Goal: Information Seeking & Learning: Learn about a topic

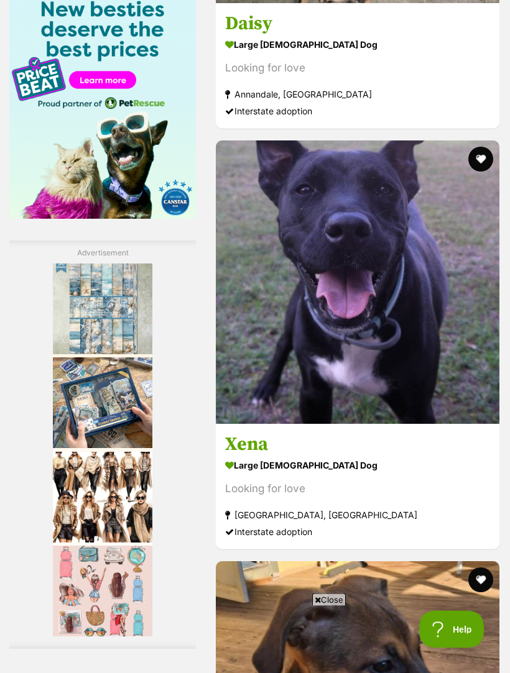
scroll to position [2073, 0]
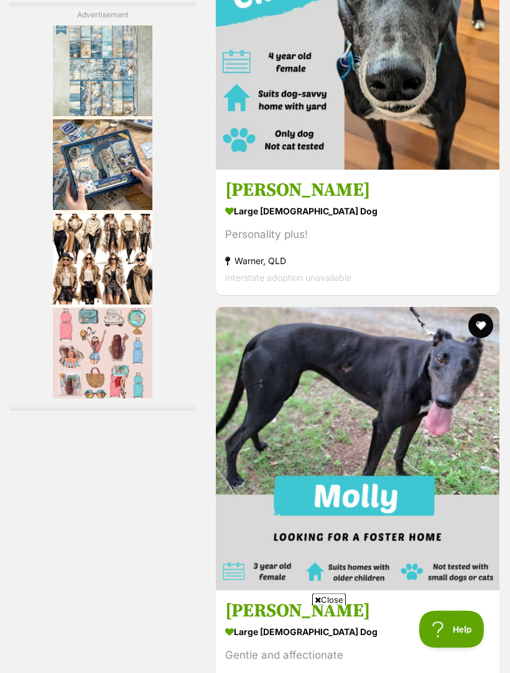
scroll to position [3814, 0]
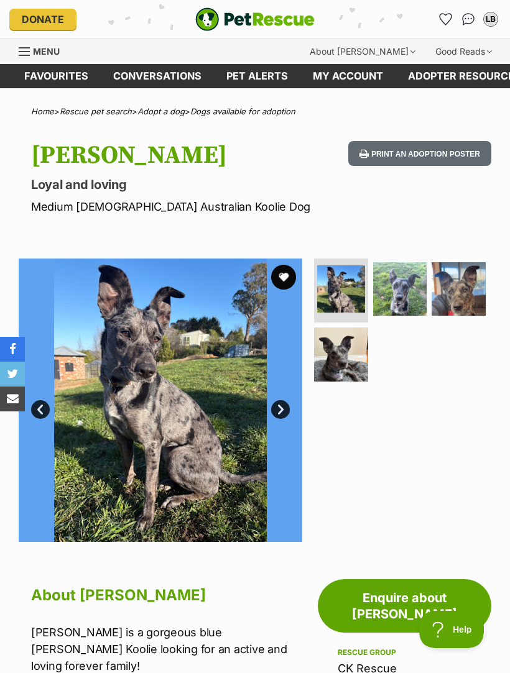
click at [415, 293] on img at bounding box center [400, 289] width 54 height 54
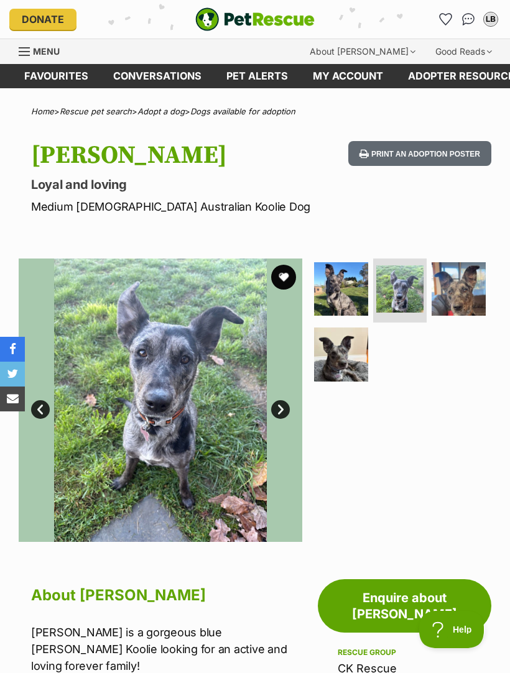
click at [473, 291] on img at bounding box center [458, 289] width 54 height 54
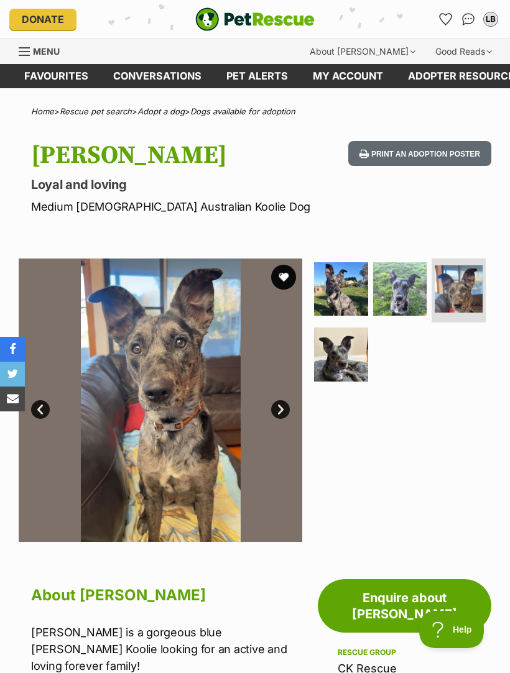
click at [352, 361] on img at bounding box center [341, 355] width 54 height 54
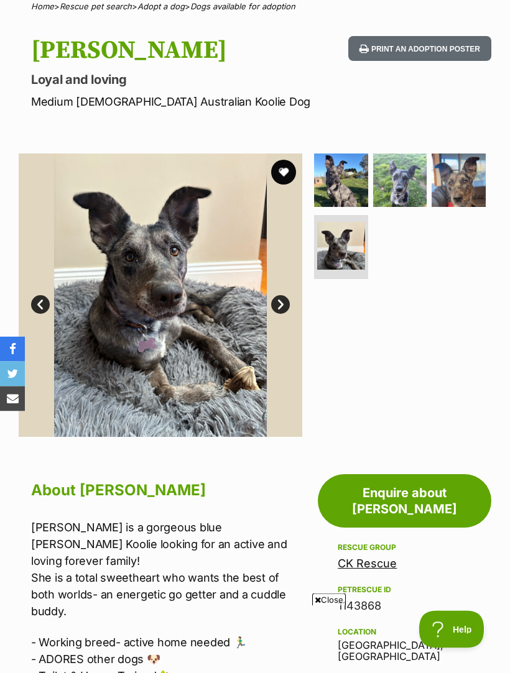
scroll to position [104, 0]
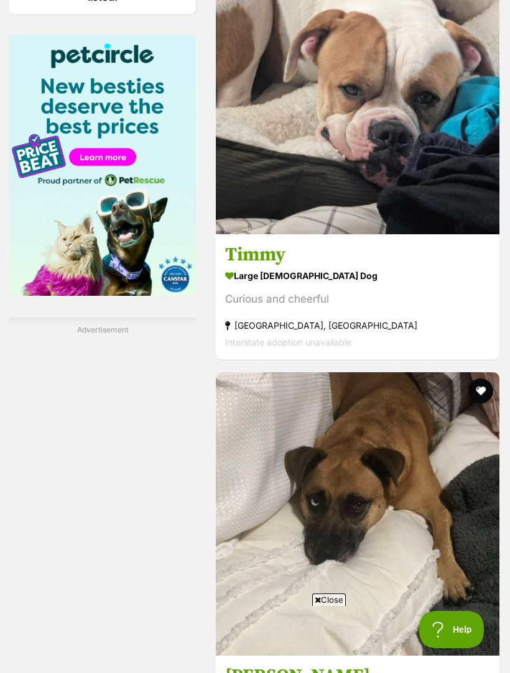
scroll to position [1995, 0]
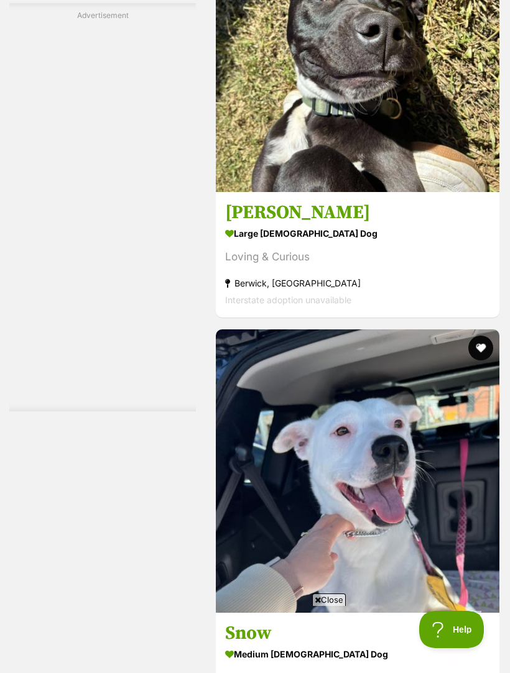
scroll to position [3950, 0]
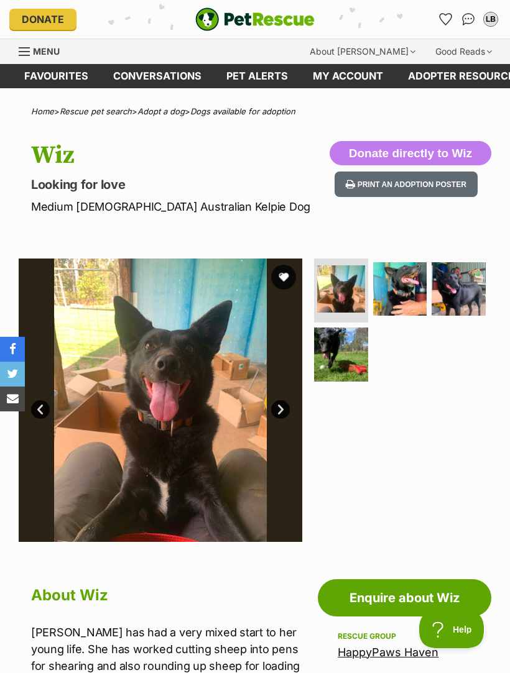
click at [409, 286] on img at bounding box center [400, 289] width 54 height 54
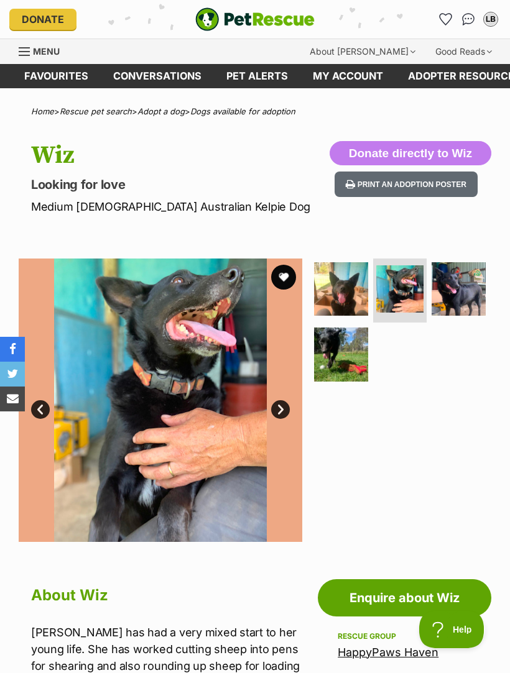
click at [474, 277] on img at bounding box center [458, 289] width 54 height 54
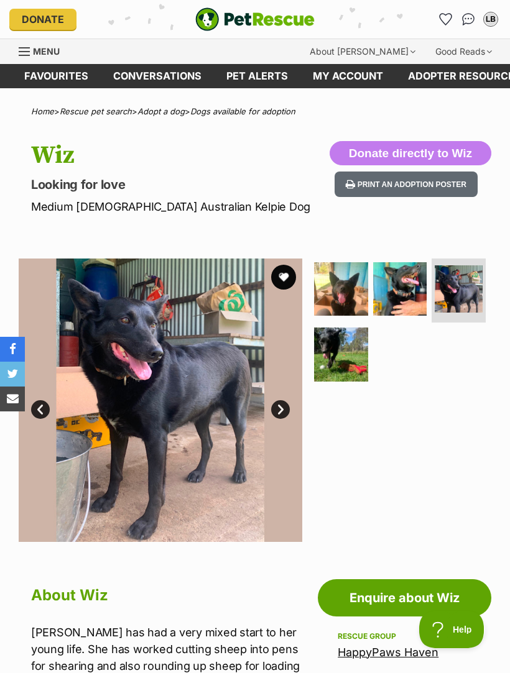
click at [351, 354] on img at bounding box center [341, 355] width 54 height 54
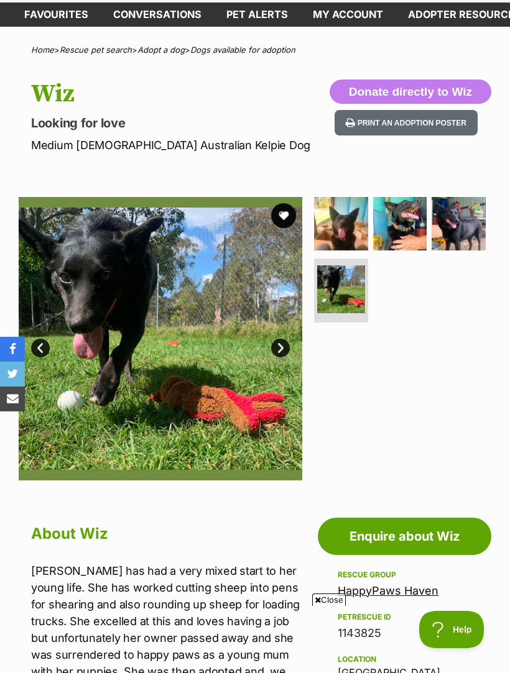
scroll to position [61, 0]
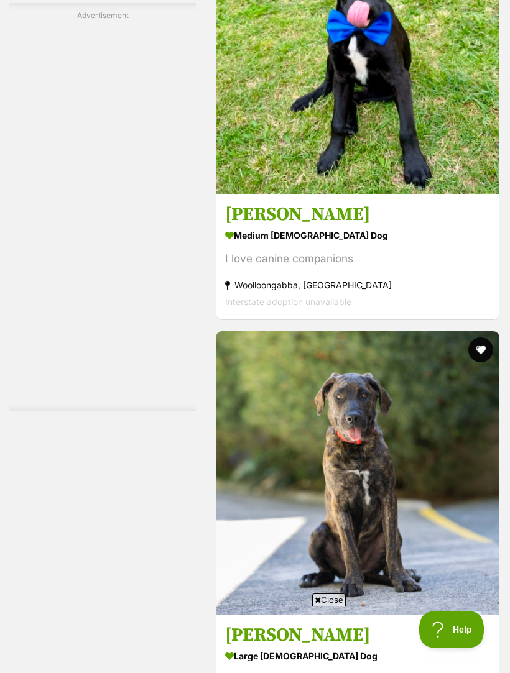
scroll to position [3800, 0]
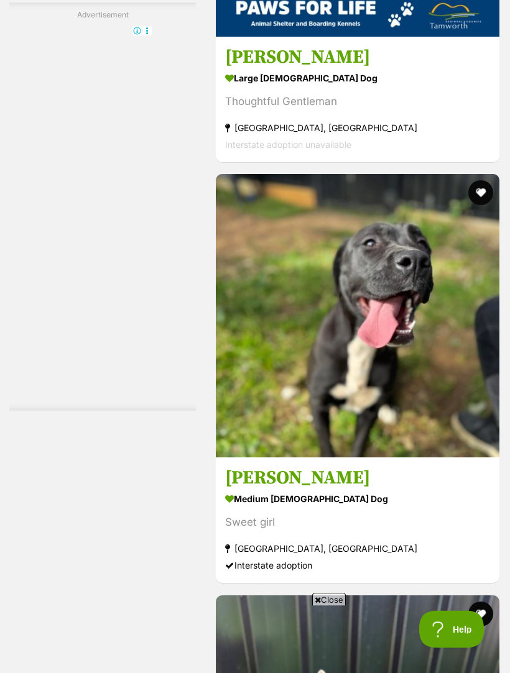
scroll to position [3942, 0]
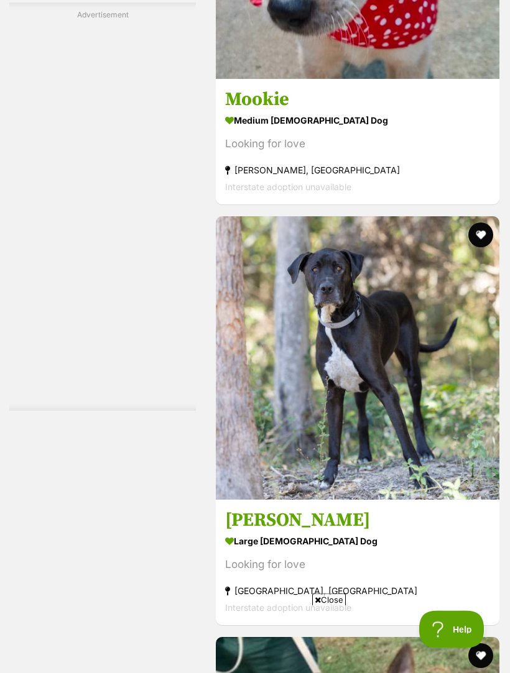
scroll to position [4054, 0]
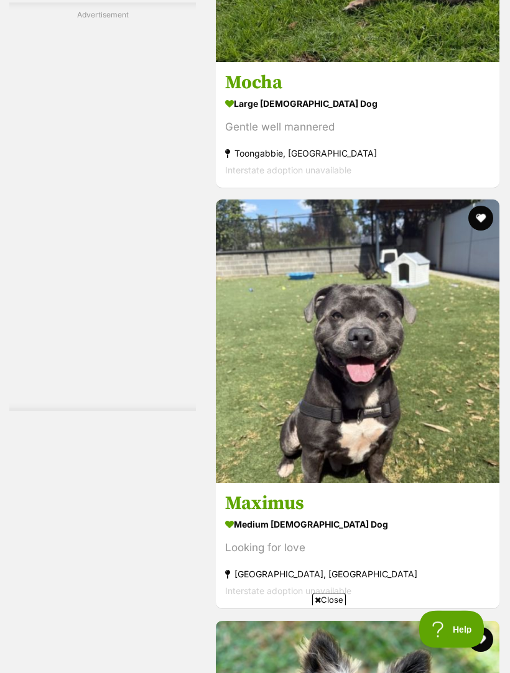
scroll to position [3916, 0]
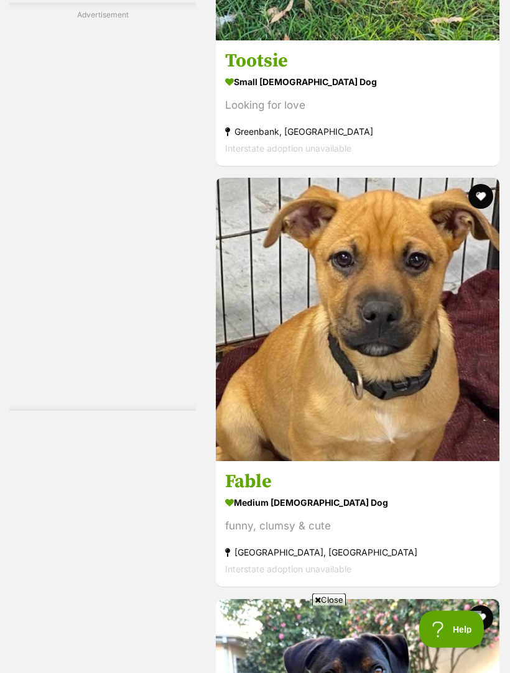
scroll to position [3976, 0]
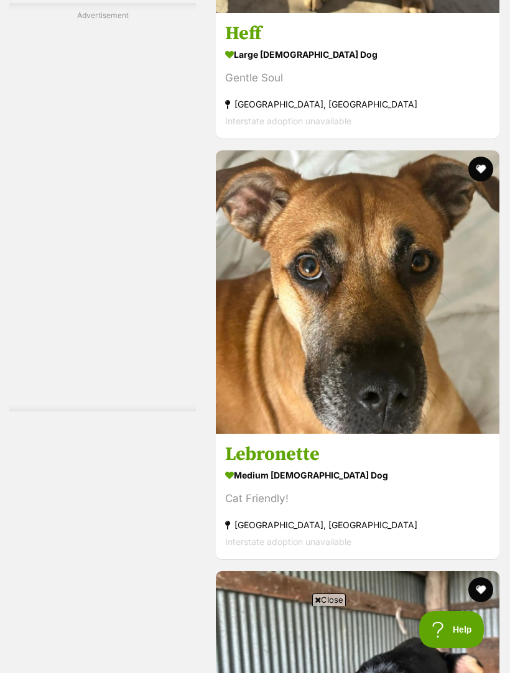
scroll to position [4149, 0]
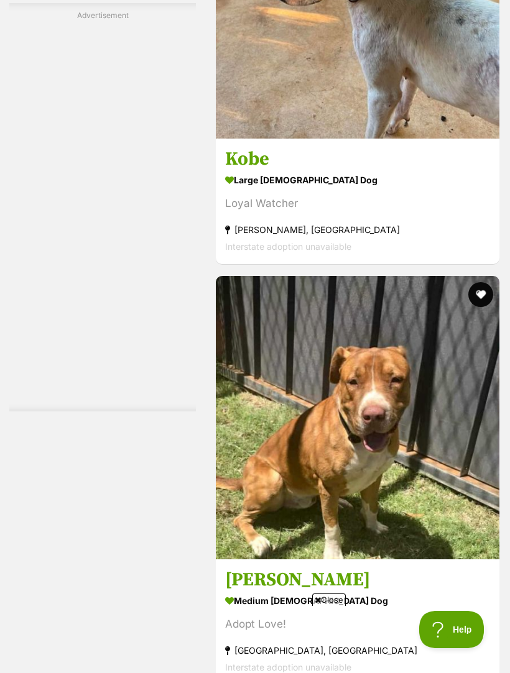
scroll to position [3841, 0]
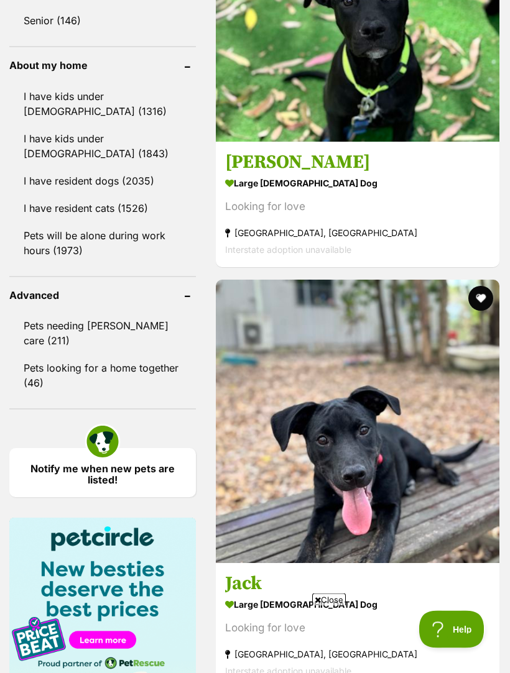
scroll to position [1513, 0]
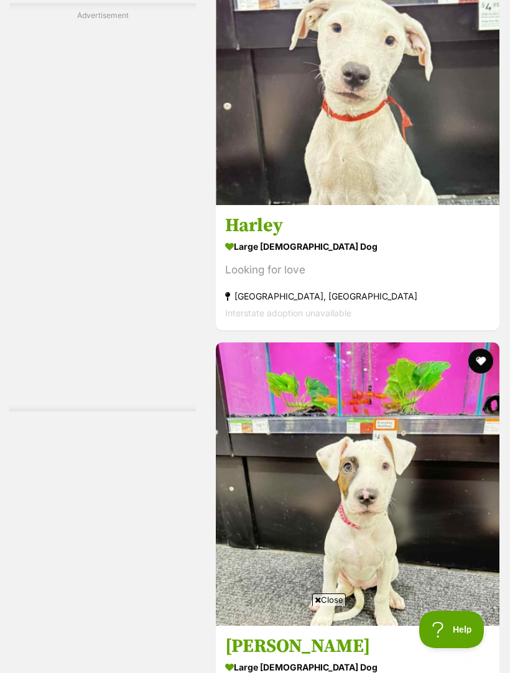
scroll to position [3775, 0]
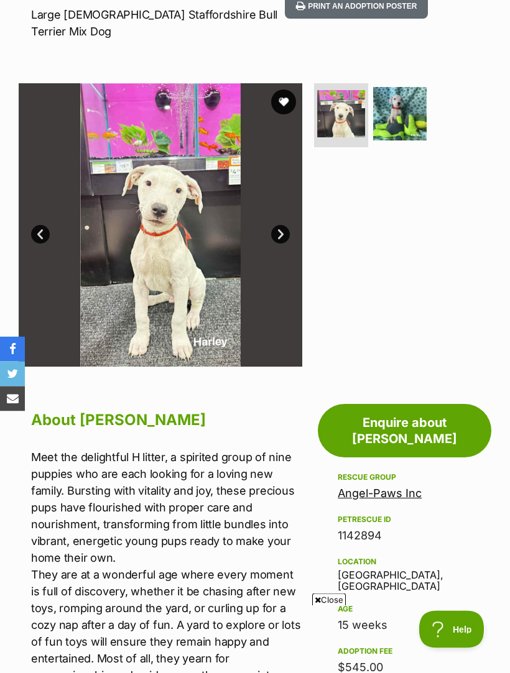
scroll to position [180, 0]
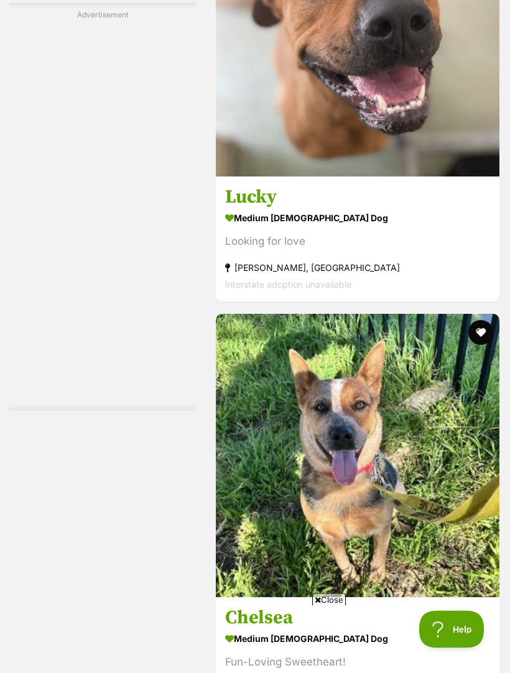
scroll to position [3957, 0]
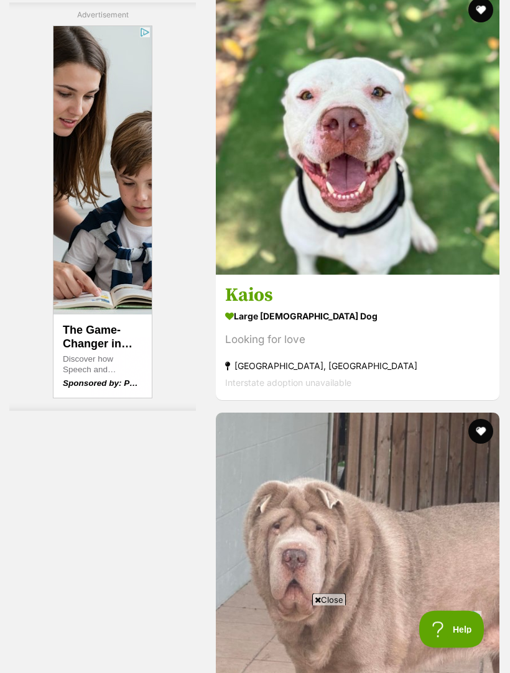
scroll to position [4124, 0]
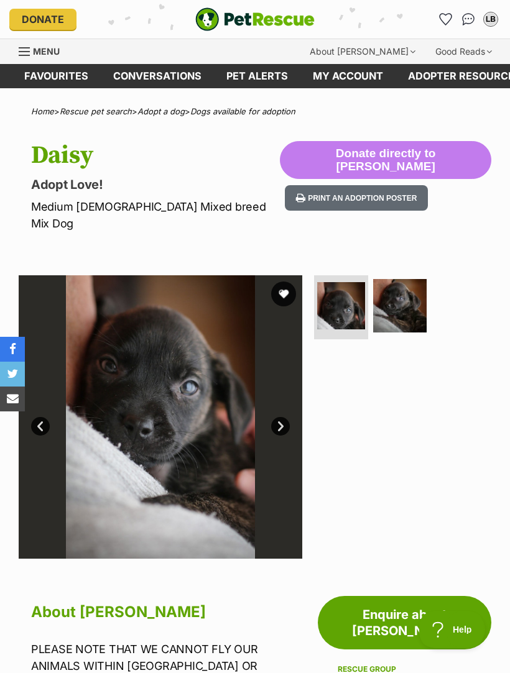
click at [410, 286] on img at bounding box center [400, 306] width 54 height 54
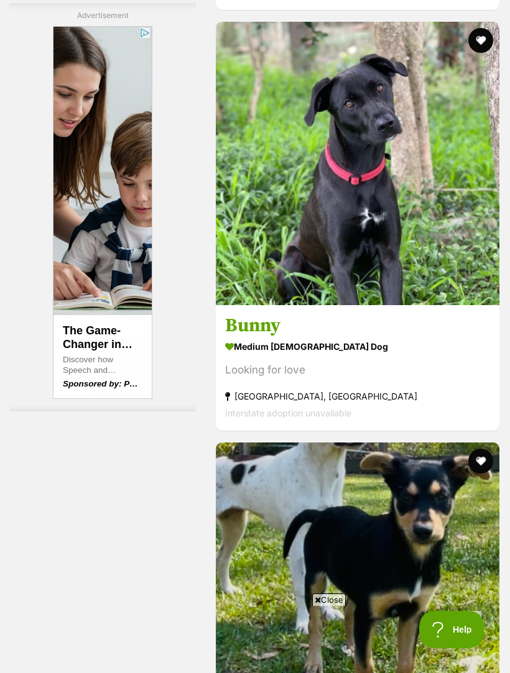
scroll to position [3581, 0]
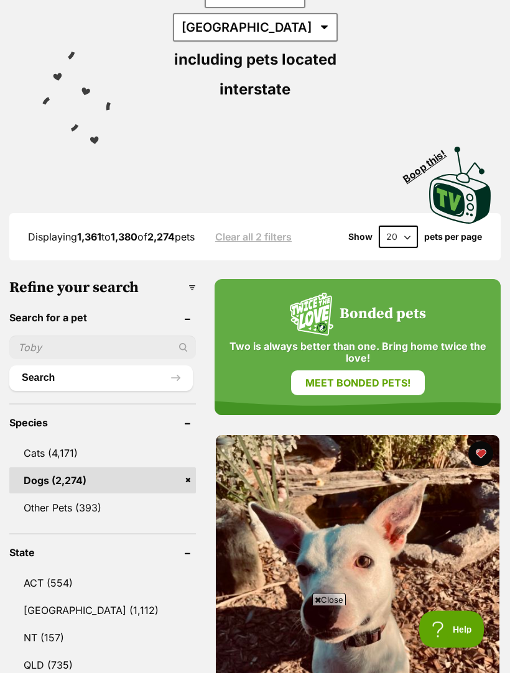
scroll to position [288, 0]
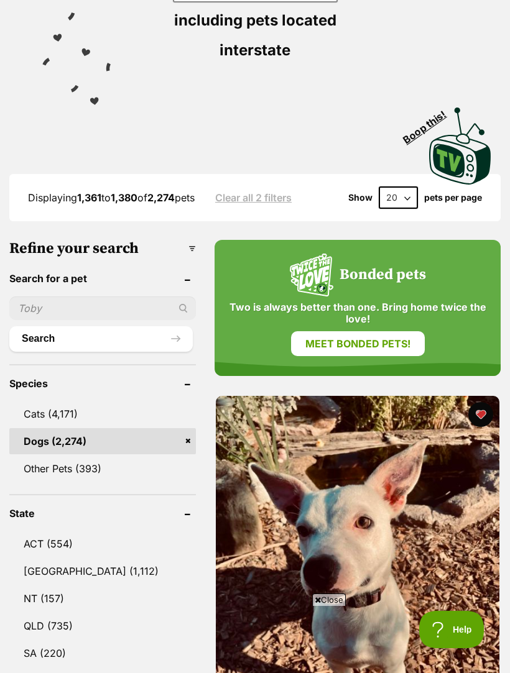
click at [278, 415] on img at bounding box center [357, 537] width 283 height 283
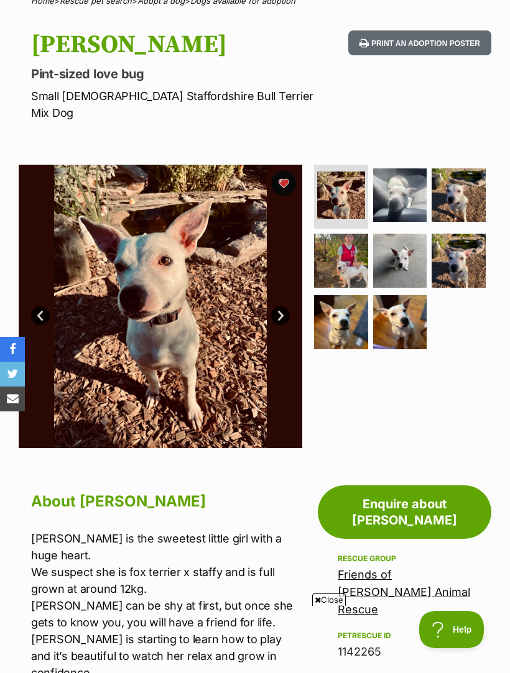
scroll to position [107, 0]
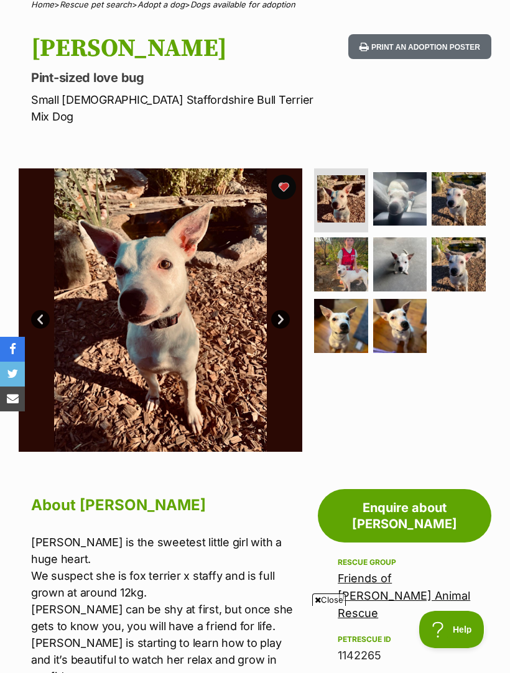
click at [411, 308] on img at bounding box center [400, 326] width 54 height 54
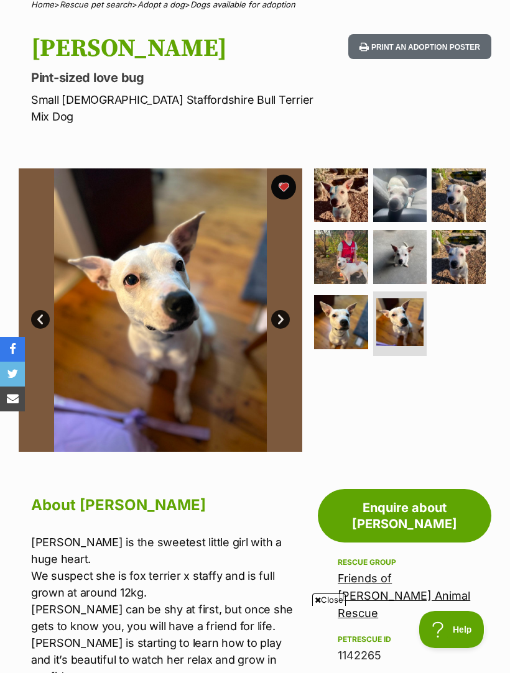
scroll to position [0, 0]
click at [480, 241] on img at bounding box center [458, 257] width 54 height 54
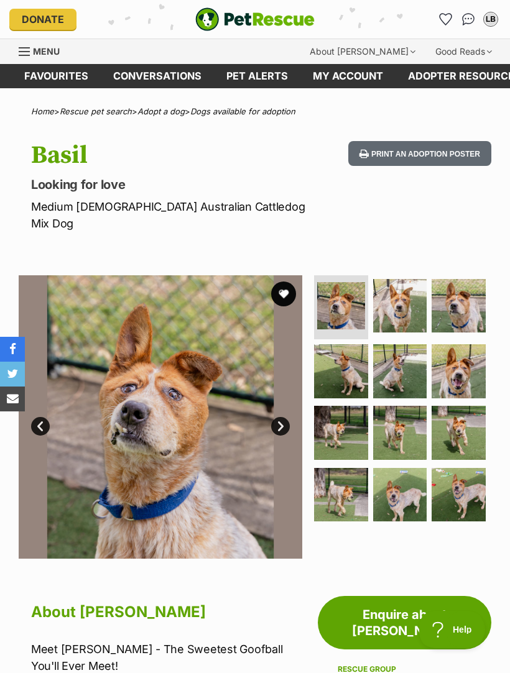
click at [410, 286] on img at bounding box center [400, 306] width 54 height 54
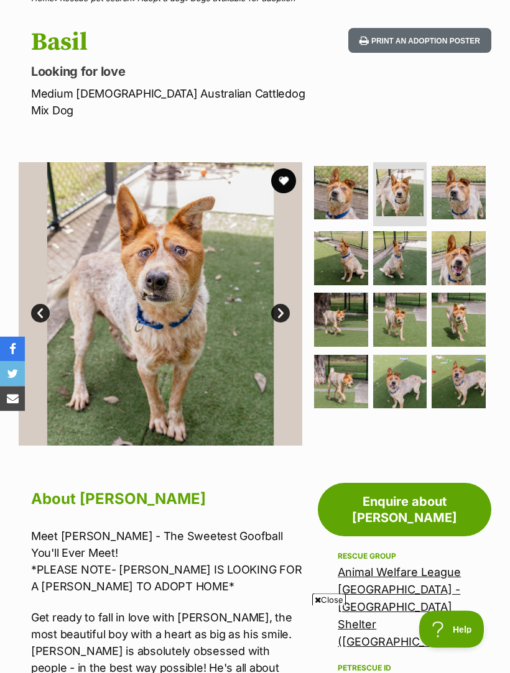
scroll to position [113, 0]
click at [286, 304] on link "Next" at bounding box center [280, 313] width 19 height 19
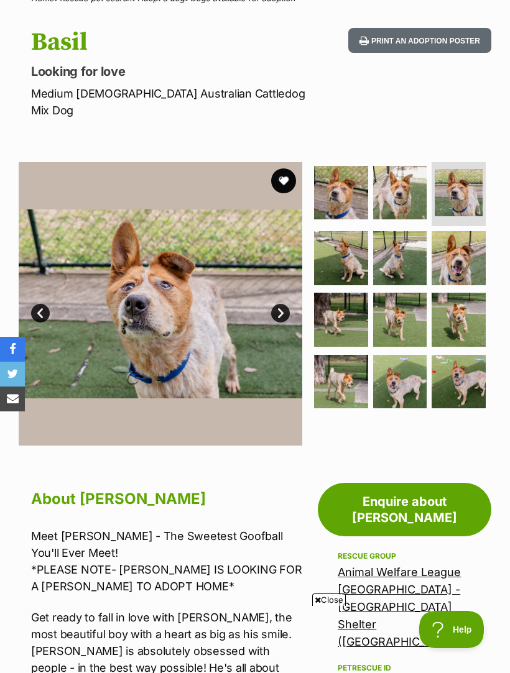
click at [285, 304] on link "Next" at bounding box center [280, 313] width 19 height 19
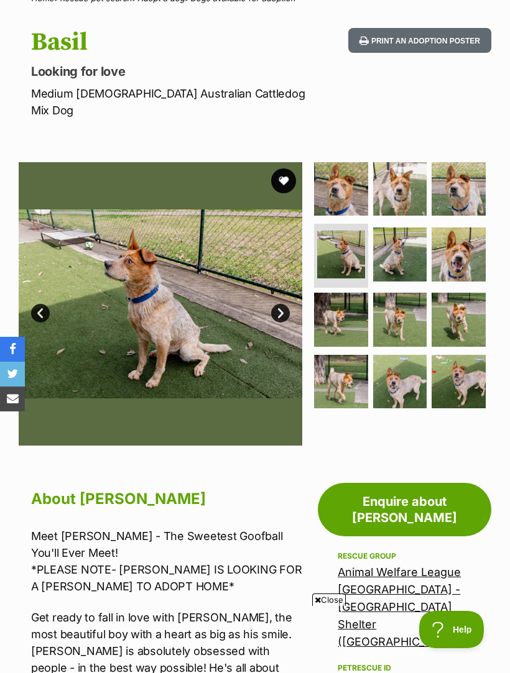
click at [286, 304] on link "Next" at bounding box center [280, 313] width 19 height 19
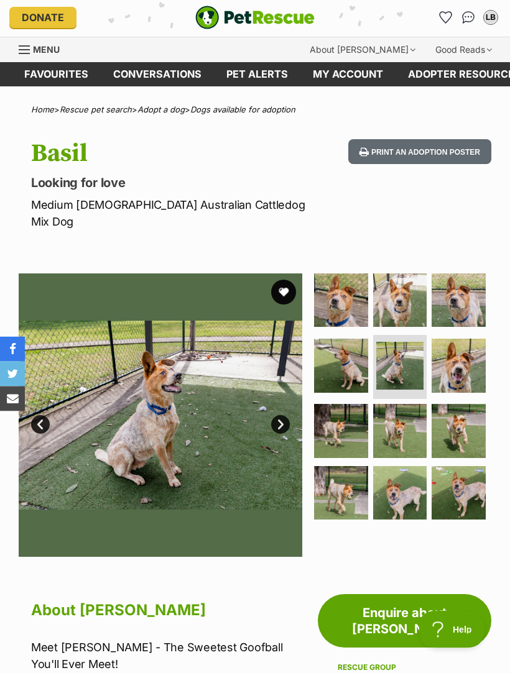
scroll to position [0, 0]
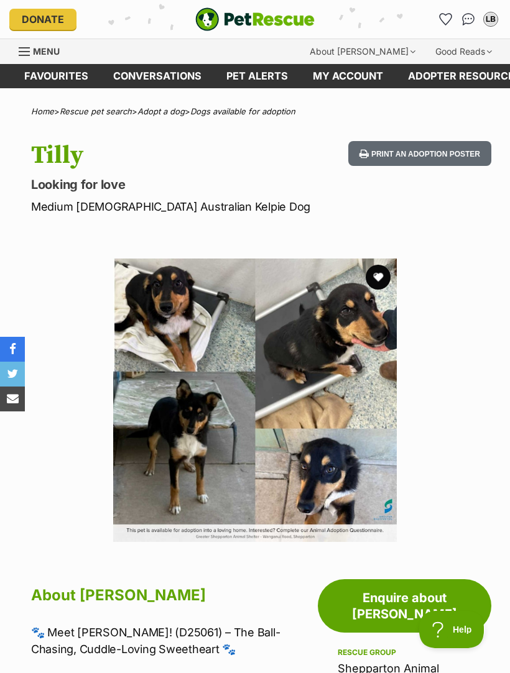
click at [470, 643] on button "Help" at bounding box center [451, 629] width 65 height 37
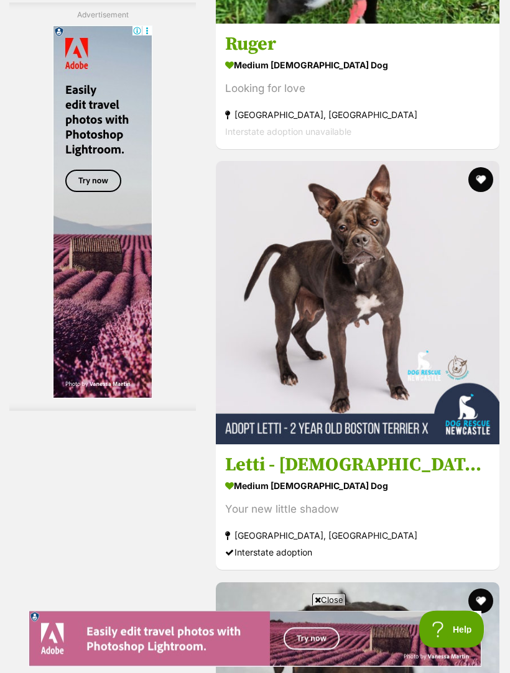
scroll to position [3739, 0]
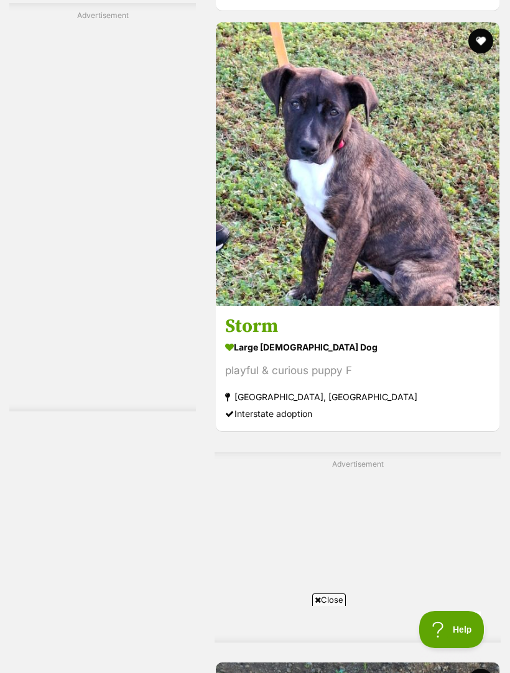
scroll to position [2610, 0]
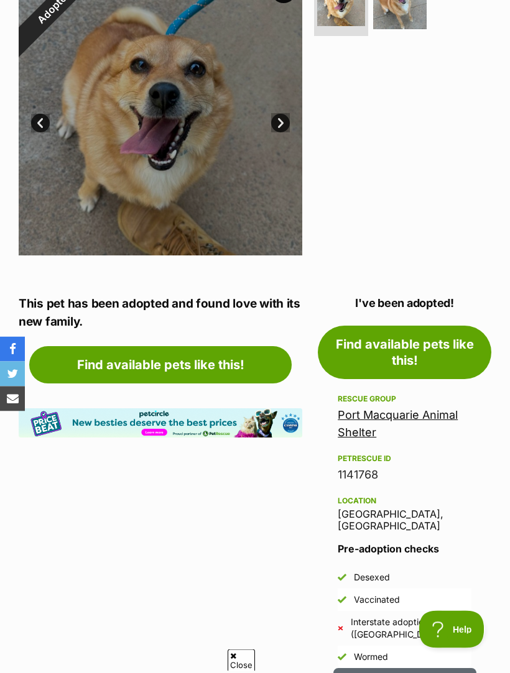
scroll to position [303, 0]
click at [385, 410] on link "Port Macquarie Animal Shelter" at bounding box center [397, 423] width 120 height 30
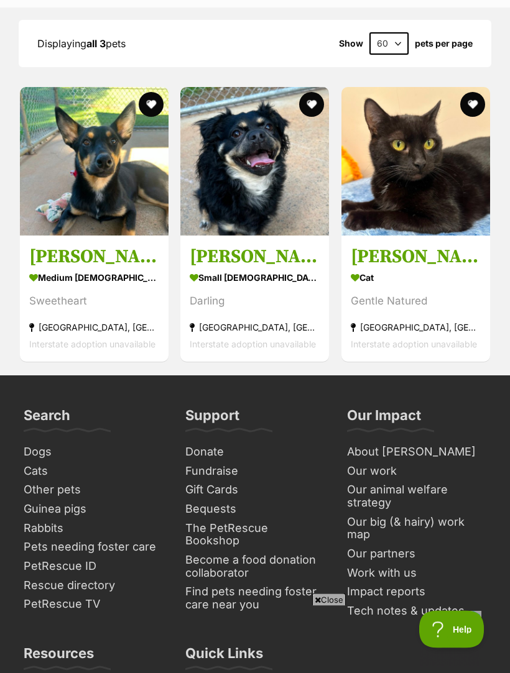
scroll to position [1293, 0]
click at [93, 262] on h3 "[PERSON_NAME]" at bounding box center [94, 257] width 130 height 24
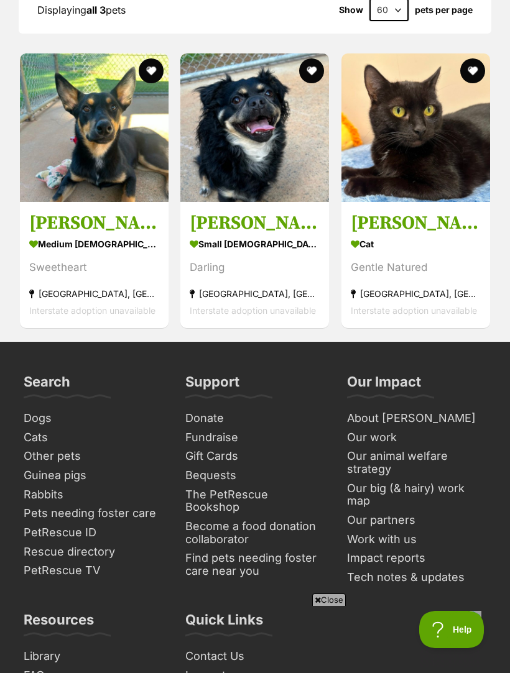
click at [228, 237] on div "small male Dog" at bounding box center [255, 244] width 130 height 18
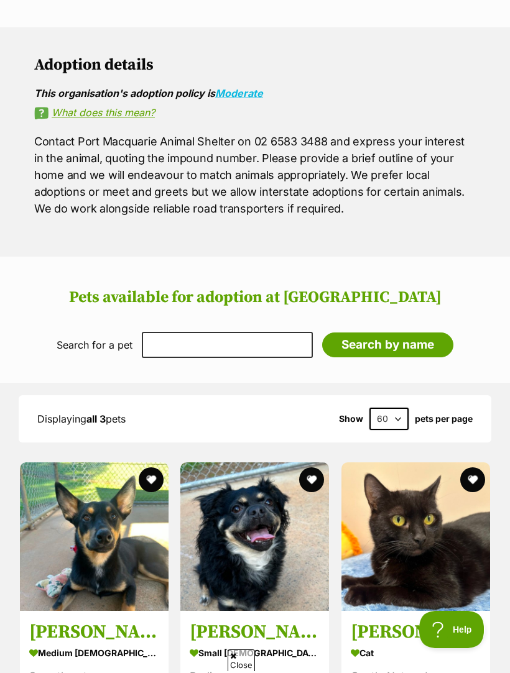
scroll to position [906, 0]
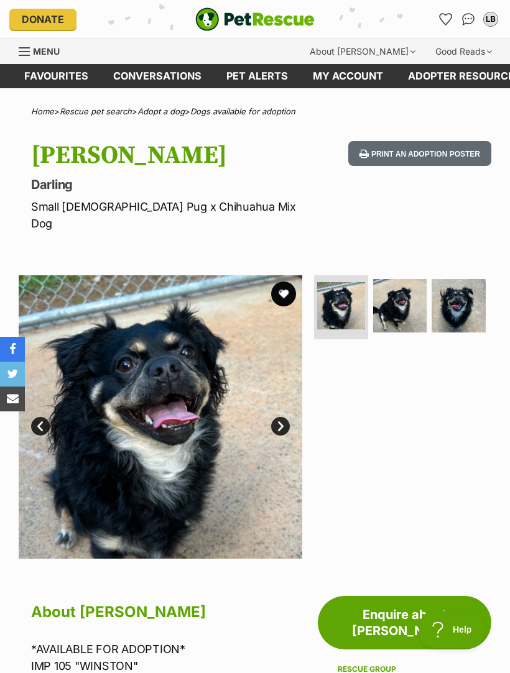
click at [403, 291] on img at bounding box center [400, 306] width 54 height 54
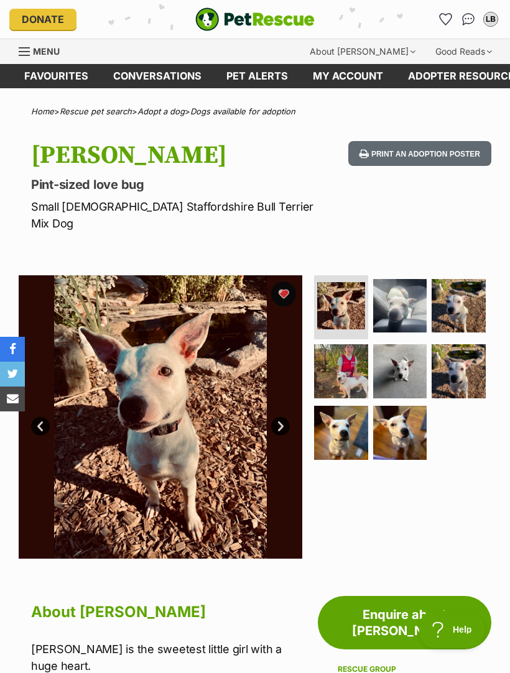
click at [410, 287] on img at bounding box center [400, 306] width 54 height 54
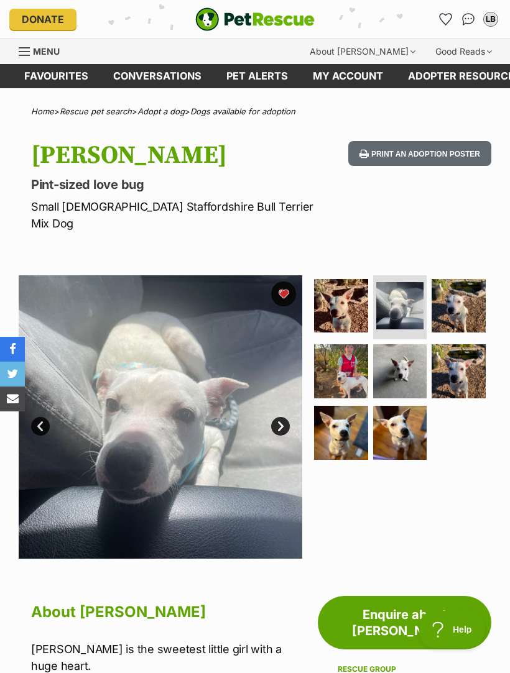
click at [468, 285] on img at bounding box center [458, 306] width 54 height 54
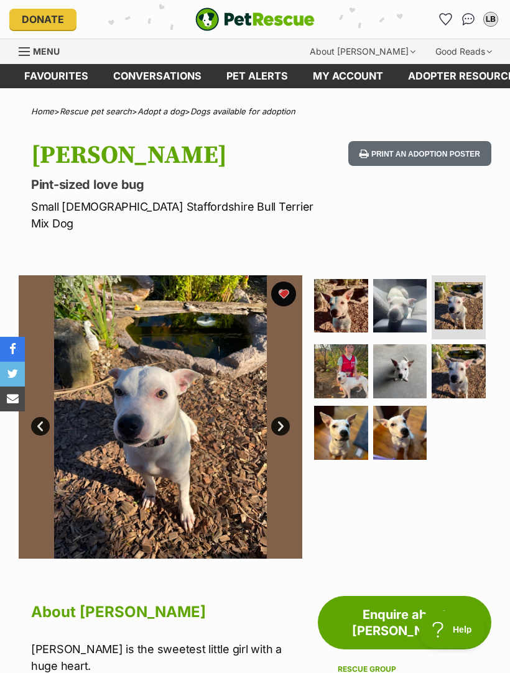
click at [344, 360] on img at bounding box center [341, 371] width 54 height 54
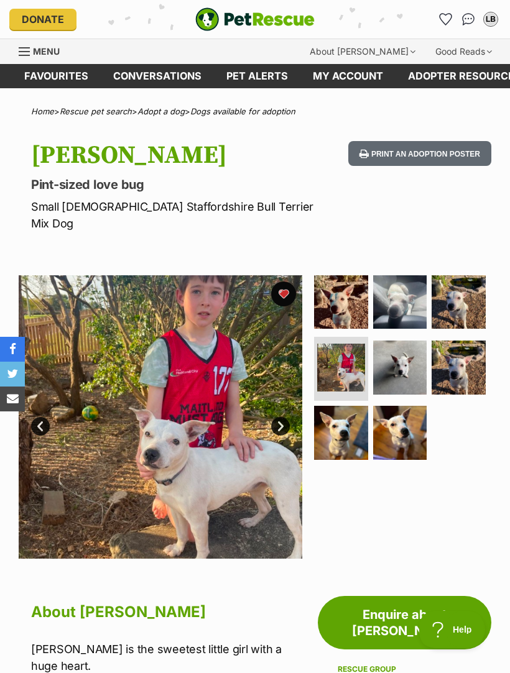
click at [405, 358] on img at bounding box center [400, 368] width 54 height 54
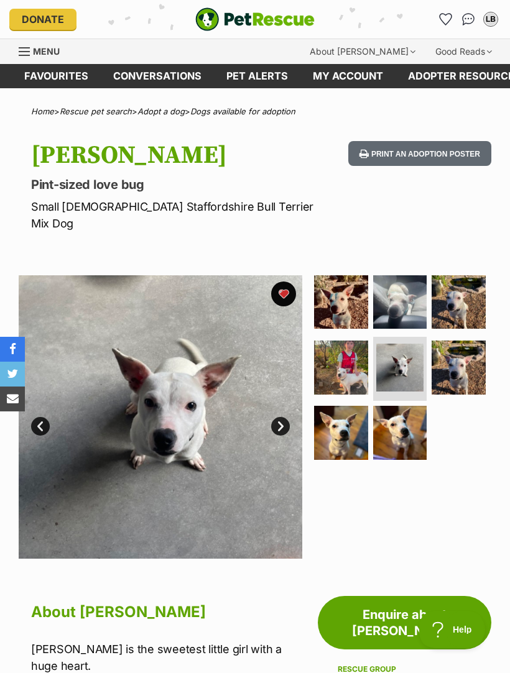
click at [462, 351] on img at bounding box center [458, 368] width 54 height 54
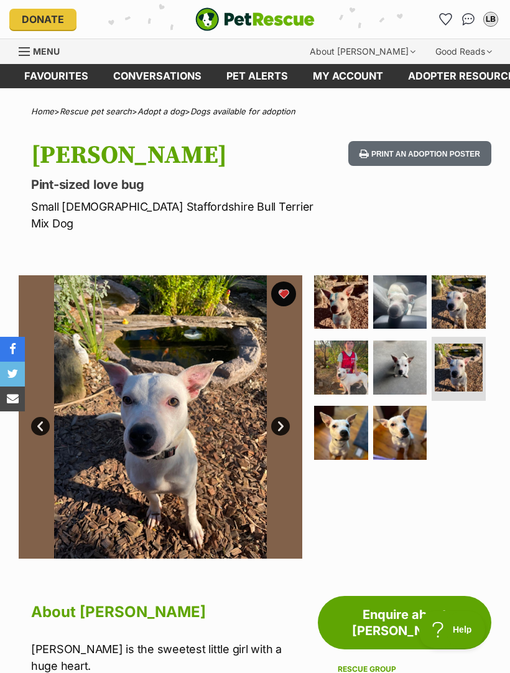
click at [341, 416] on img at bounding box center [341, 433] width 54 height 54
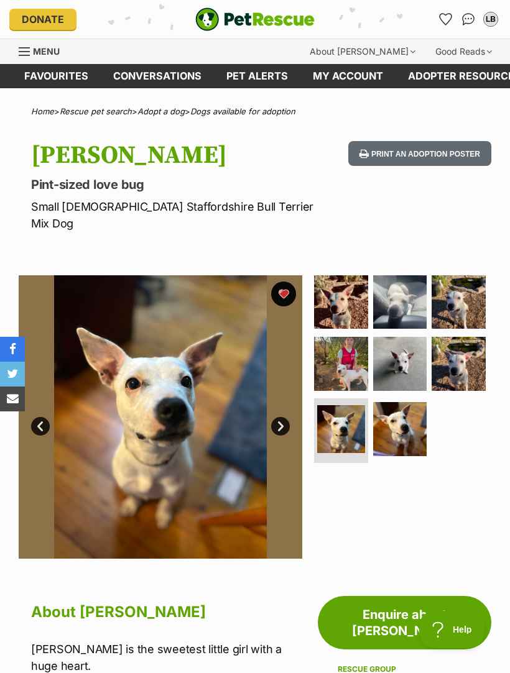
click at [407, 414] on img at bounding box center [400, 429] width 54 height 54
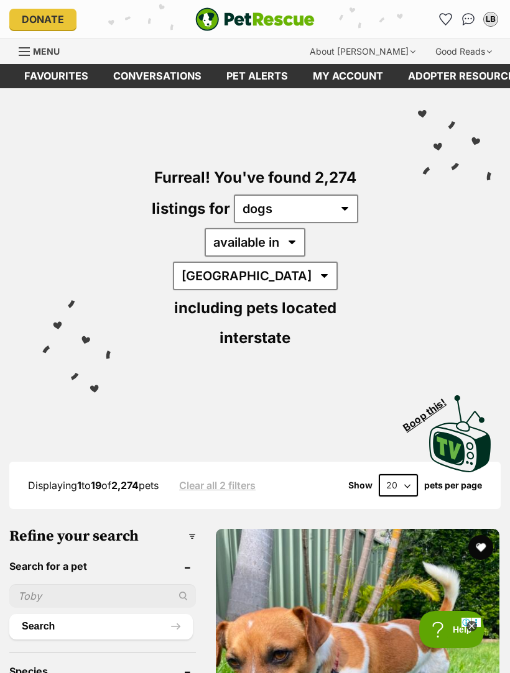
click at [224, 22] on img "PetRescue" at bounding box center [254, 19] width 119 height 24
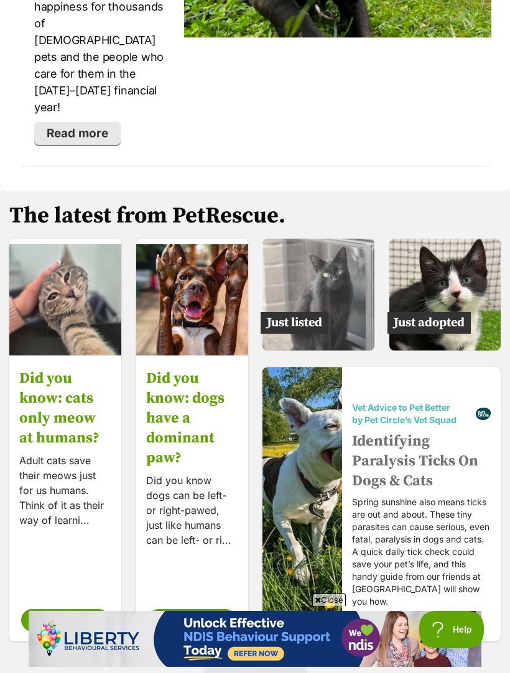
scroll to position [2764, 0]
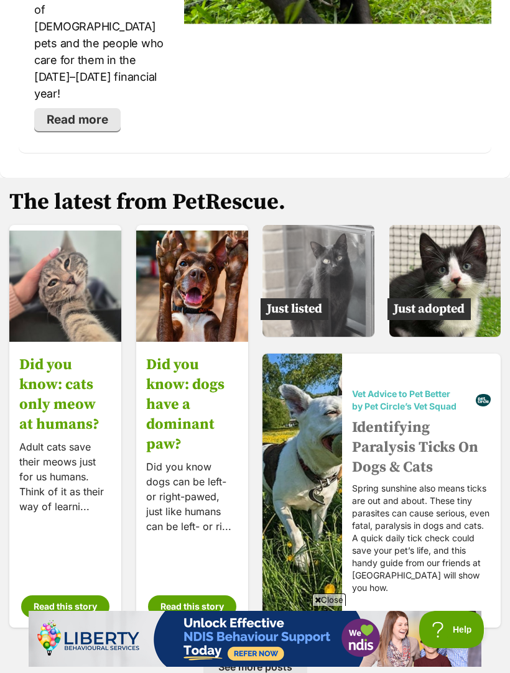
click at [463, 231] on img at bounding box center [445, 281] width 112 height 112
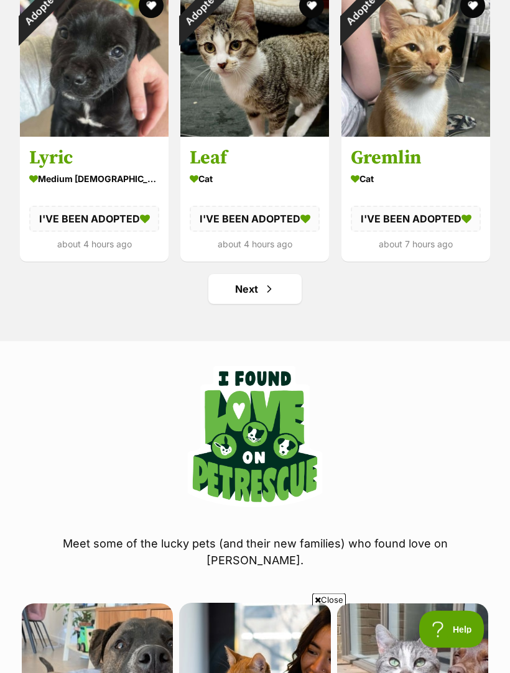
scroll to position [1590, 0]
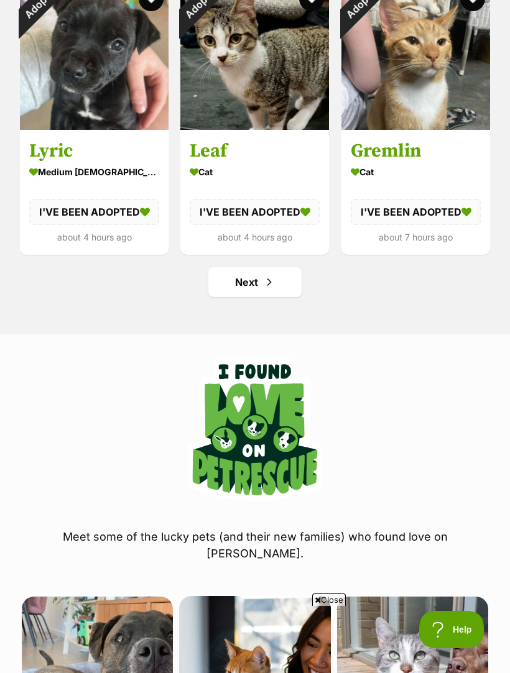
click at [268, 286] on span "Next page" at bounding box center [269, 282] width 12 height 15
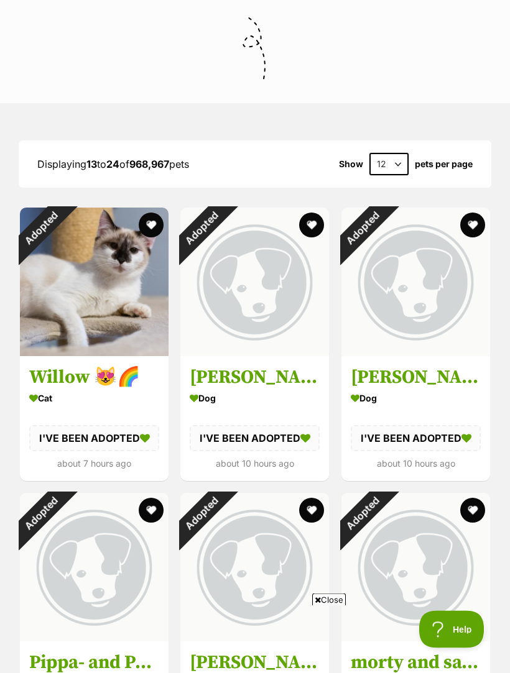
scroll to position [508, 0]
click at [383, 249] on div "Adopted" at bounding box center [362, 229] width 42 height 42
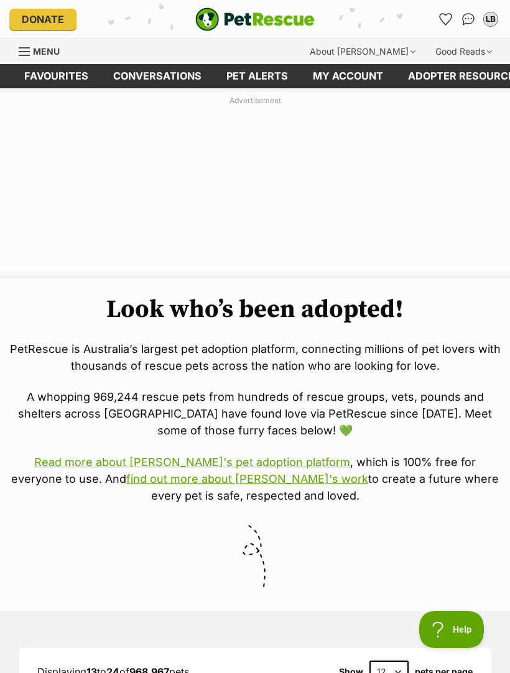
scroll to position [0, 0]
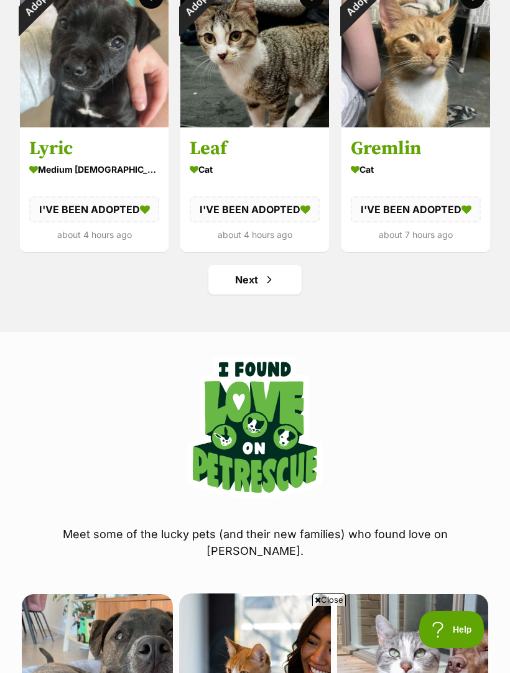
scroll to position [1590, 0]
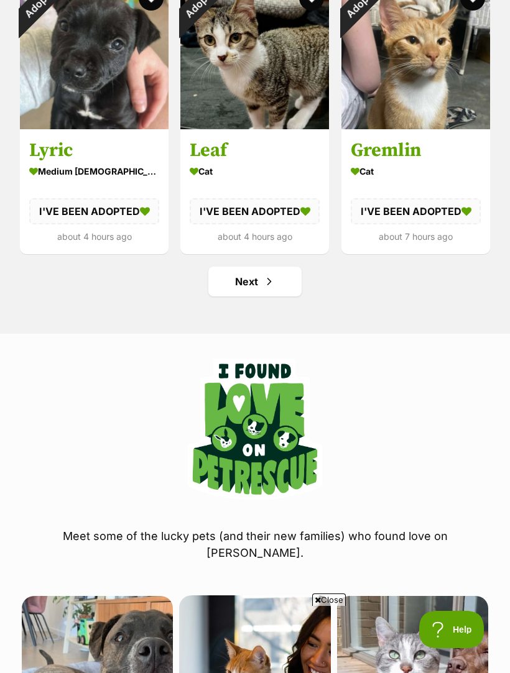
click at [269, 280] on span "Next page" at bounding box center [269, 281] width 12 height 15
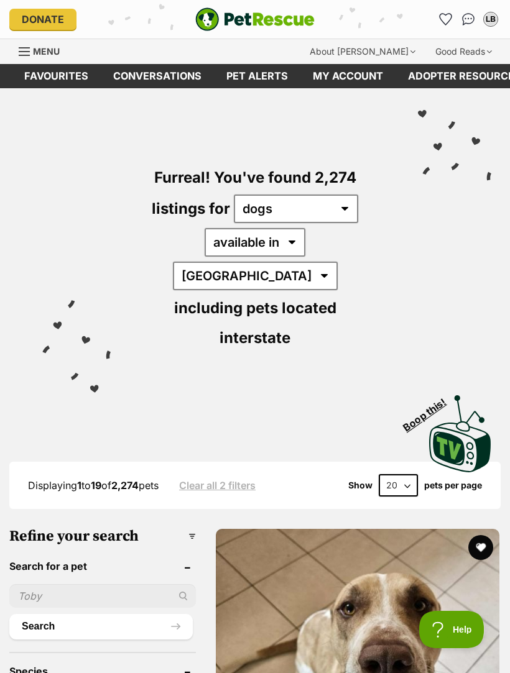
click at [231, 16] on img "PetRescue" at bounding box center [254, 19] width 119 height 24
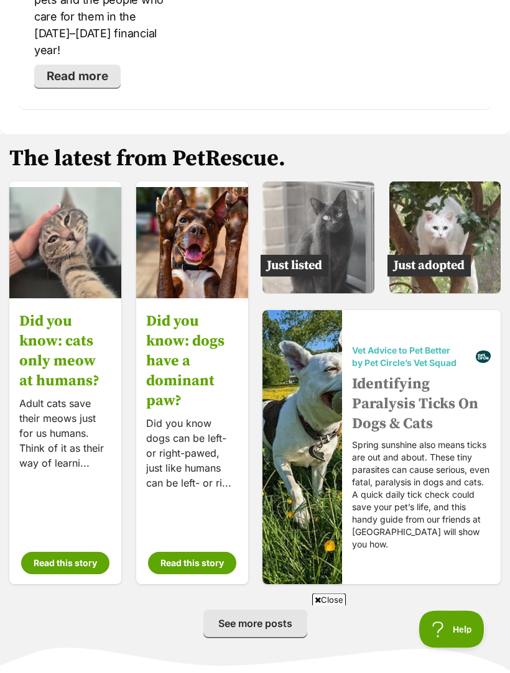
scroll to position [2844, 0]
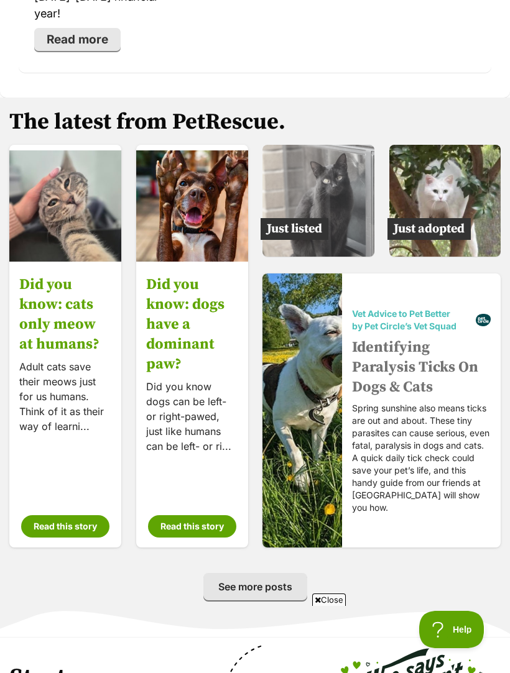
click at [457, 145] on img at bounding box center [445, 201] width 112 height 112
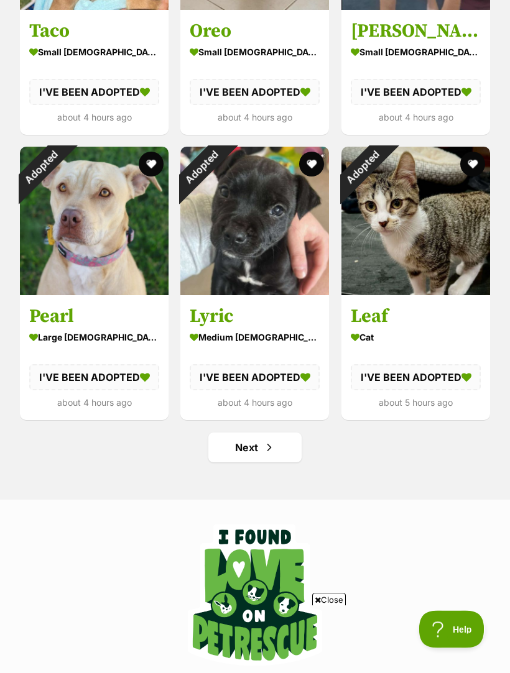
scroll to position [1349, 0]
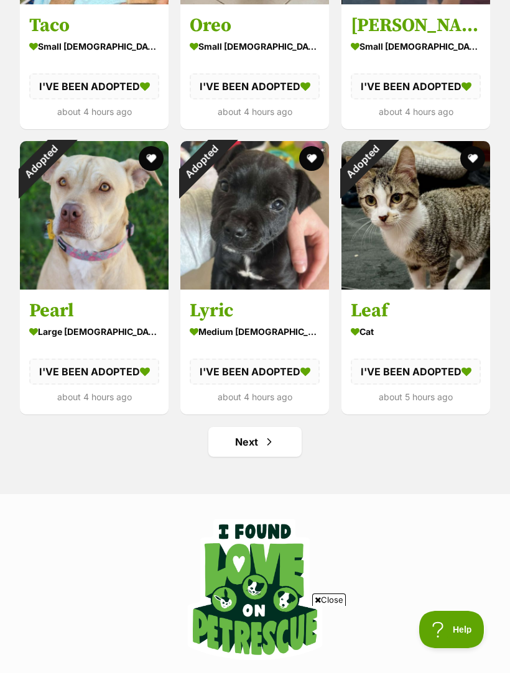
click at [276, 443] on link "Next" at bounding box center [254, 442] width 93 height 30
